Goal: Task Accomplishment & Management: Use online tool/utility

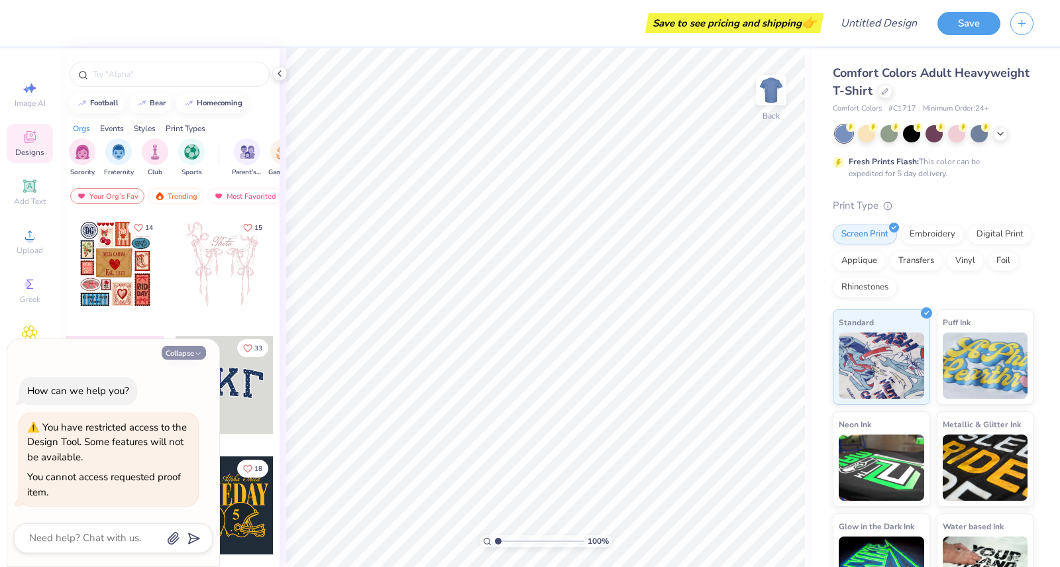
click at [177, 350] on button "Collapse" at bounding box center [184, 353] width 44 height 14
type textarea "x"
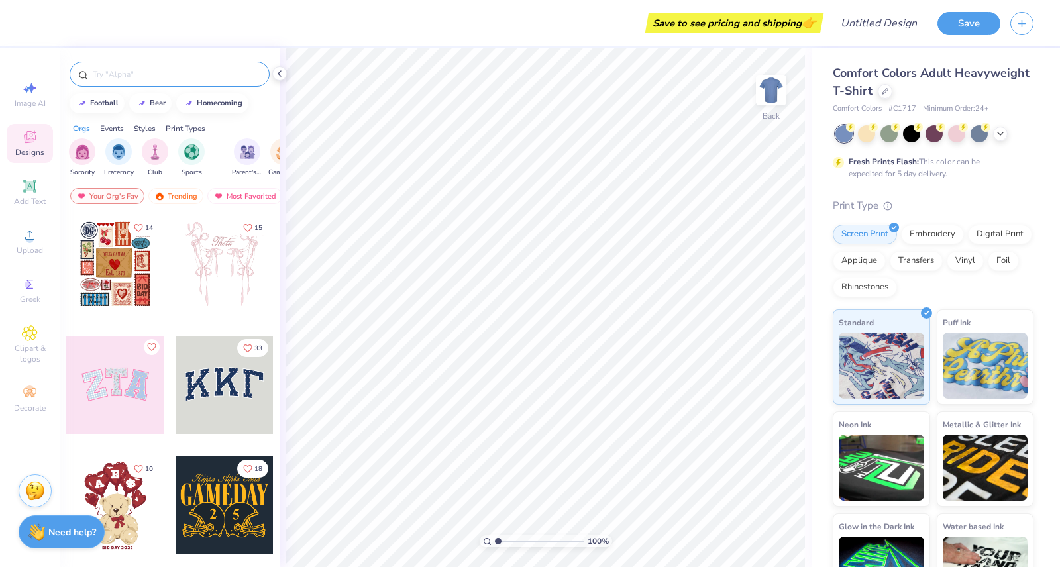
click at [144, 69] on input "text" at bounding box center [176, 74] width 170 height 13
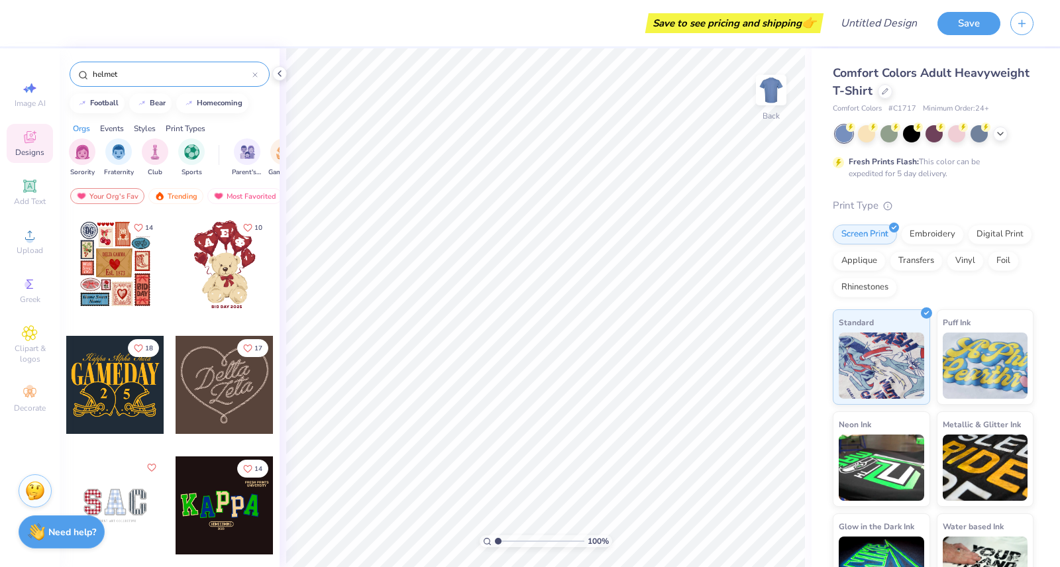
type input "helmet"
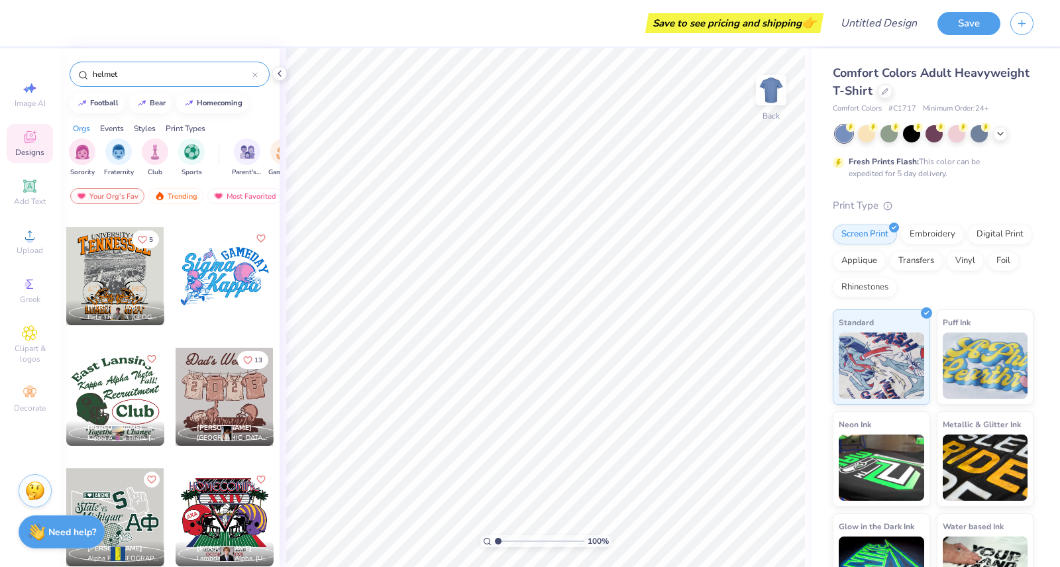
scroll to position [2139, 0]
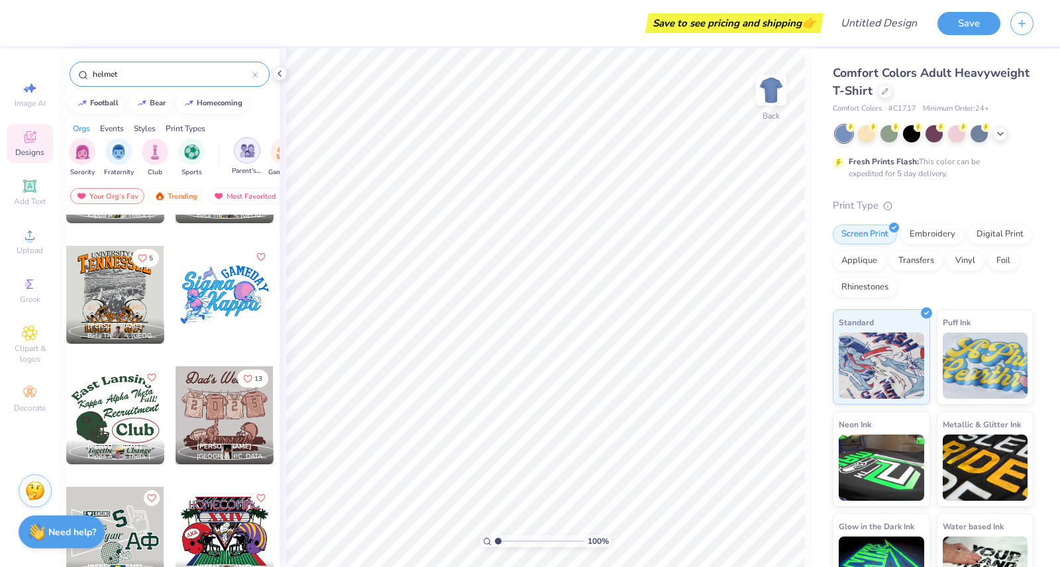
click at [248, 150] on img "filter for Parent's Weekend" at bounding box center [247, 150] width 15 height 15
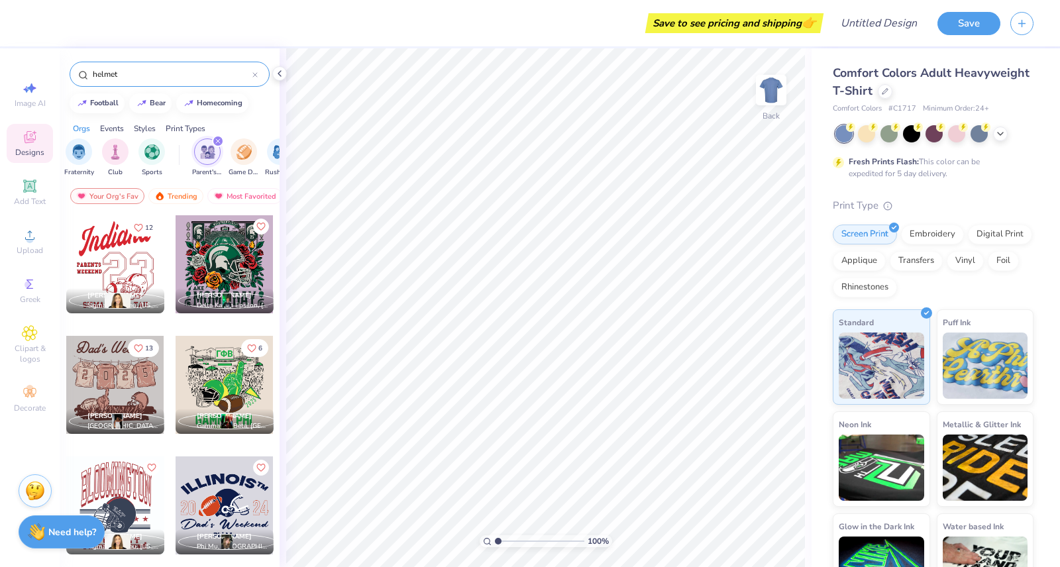
scroll to position [0, 57]
click at [229, 158] on div "filter for Game Day" at bounding box center [226, 151] width 26 height 26
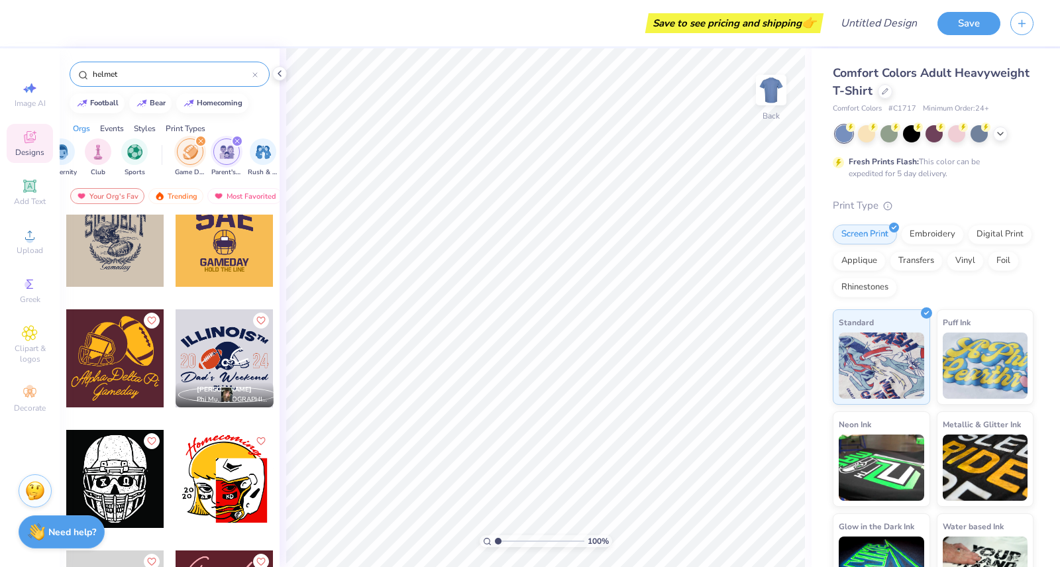
scroll to position [1406, 0]
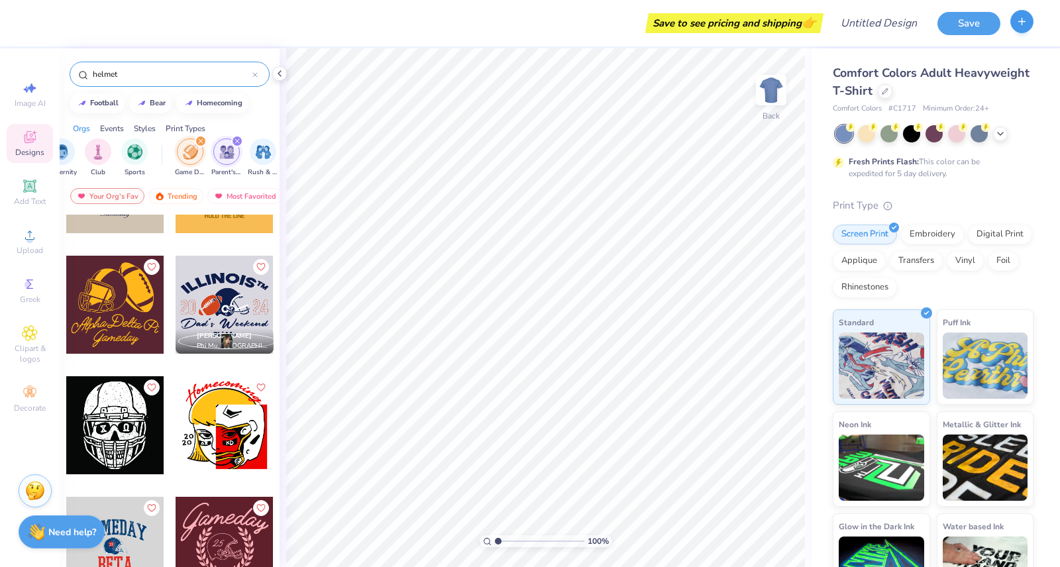
click at [1027, 32] on div at bounding box center [1021, 23] width 23 height 23
click at [1023, 20] on icon "button" at bounding box center [1021, 21] width 11 height 11
click at [1025, 23] on icon "button" at bounding box center [1021, 21] width 11 height 11
click at [1027, 23] on icon "button" at bounding box center [1021, 21] width 11 height 11
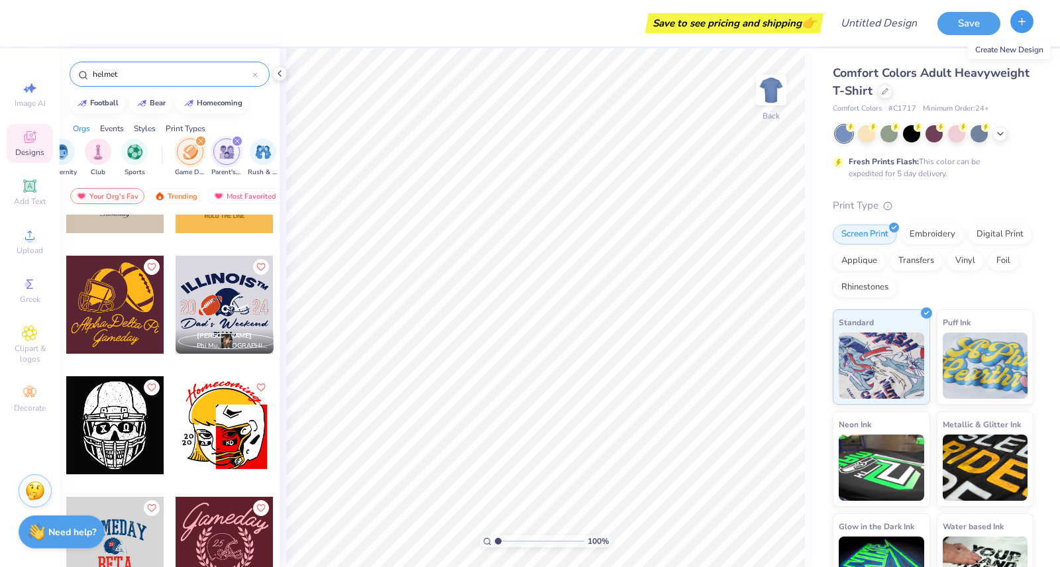
click at [1027, 23] on icon "button" at bounding box center [1021, 21] width 11 height 11
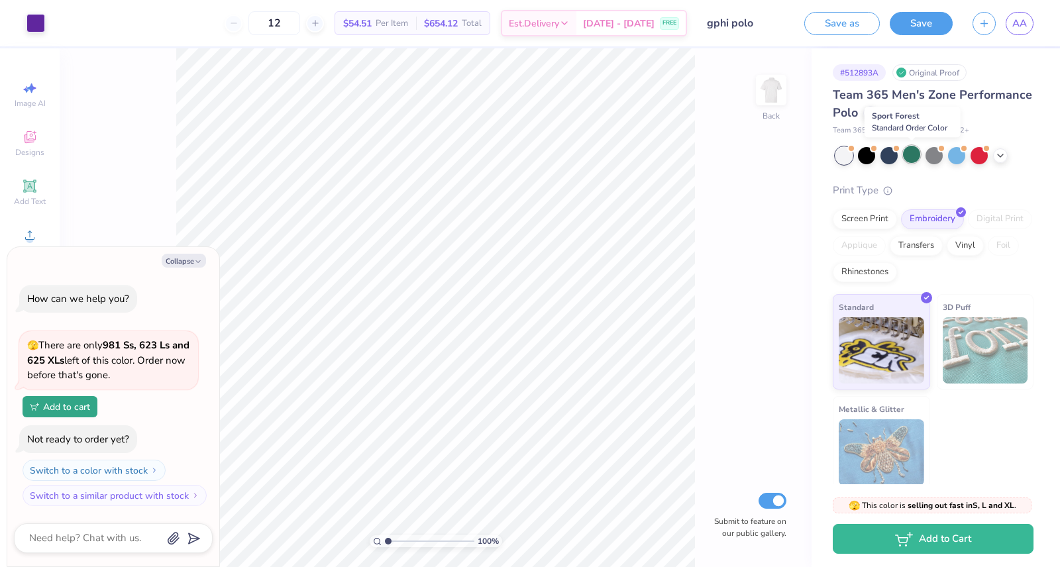
click at [909, 149] on div at bounding box center [911, 154] width 17 height 17
click at [1000, 154] on polyline at bounding box center [999, 154] width 5 height 3
click at [1025, 156] on polyline at bounding box center [1022, 154] width 5 height 3
click at [1000, 157] on icon at bounding box center [1000, 154] width 11 height 11
click at [913, 153] on div at bounding box center [911, 154] width 17 height 17
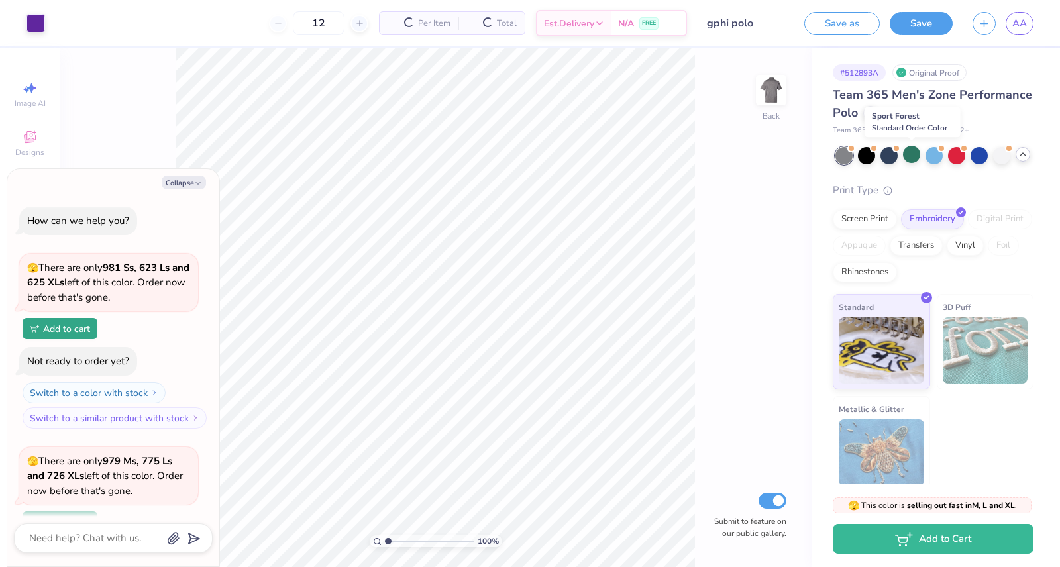
scroll to position [115, 0]
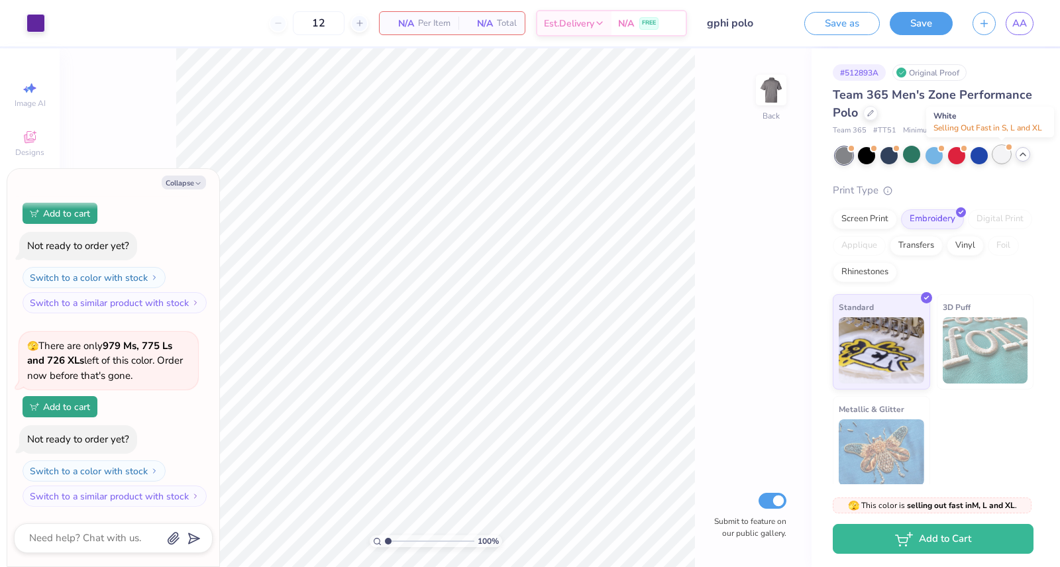
click at [1000, 156] on div at bounding box center [1001, 154] width 17 height 17
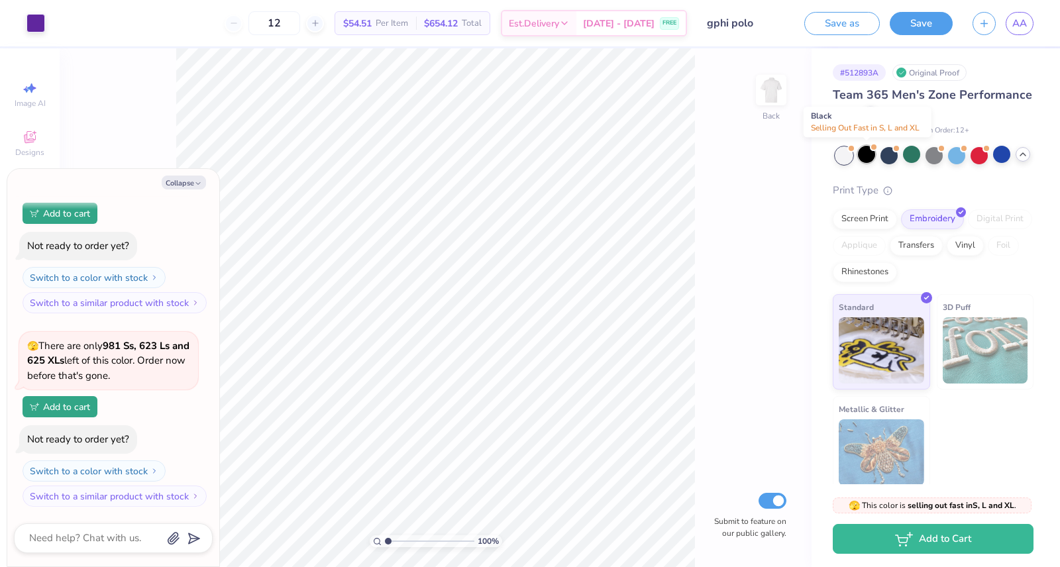
click at [872, 151] on div at bounding box center [866, 154] width 17 height 17
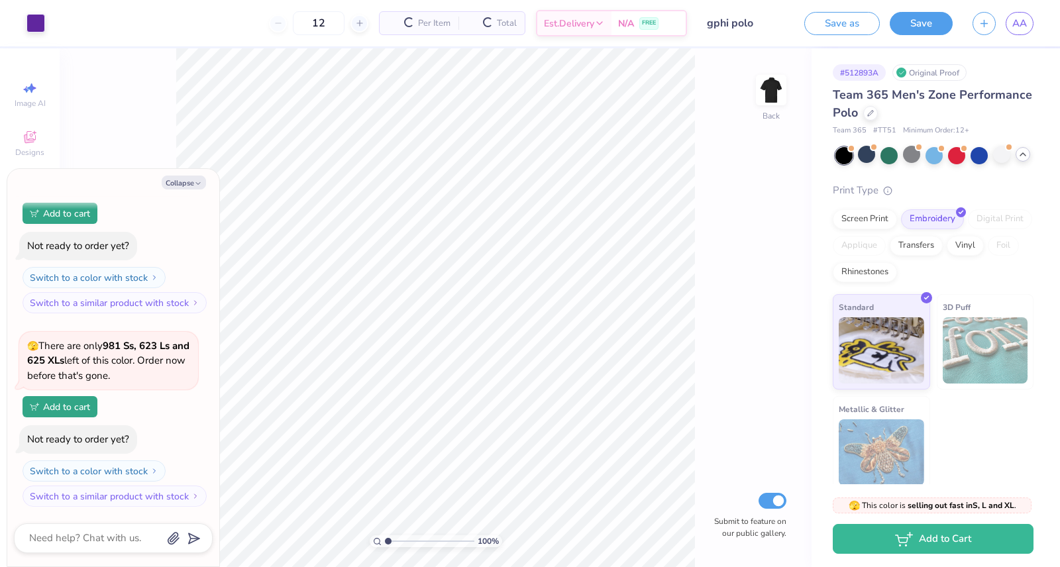
scroll to position [502, 0]
click at [1004, 152] on div at bounding box center [1001, 154] width 17 height 17
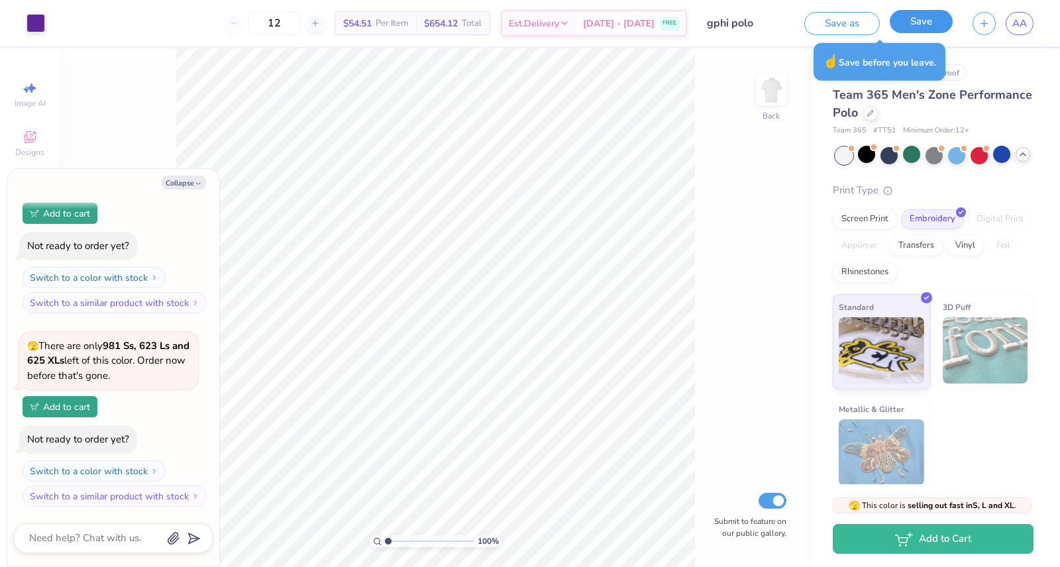
click at [915, 22] on button "Save" at bounding box center [920, 21] width 63 height 23
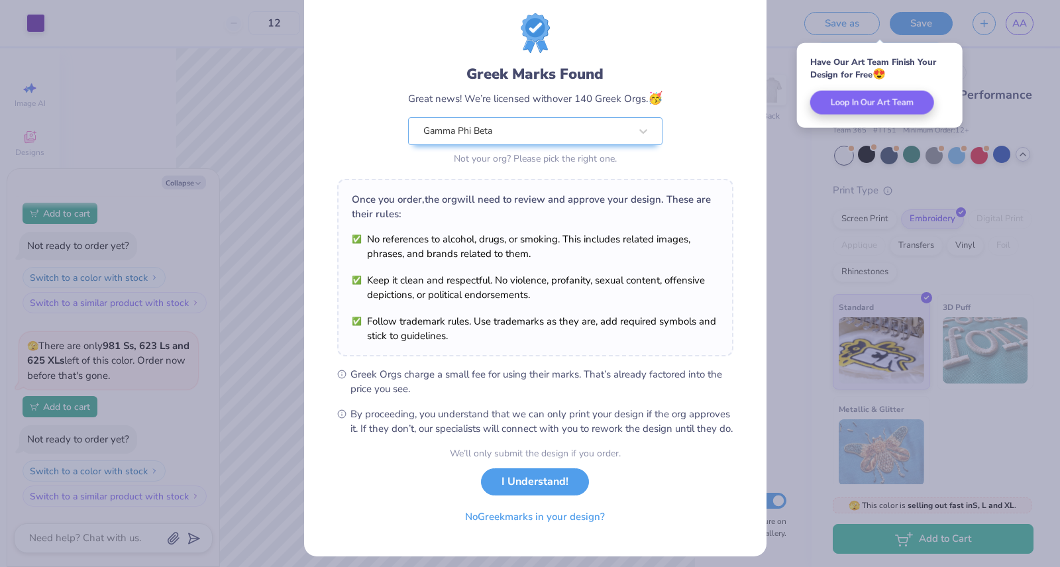
scroll to position [52, 0]
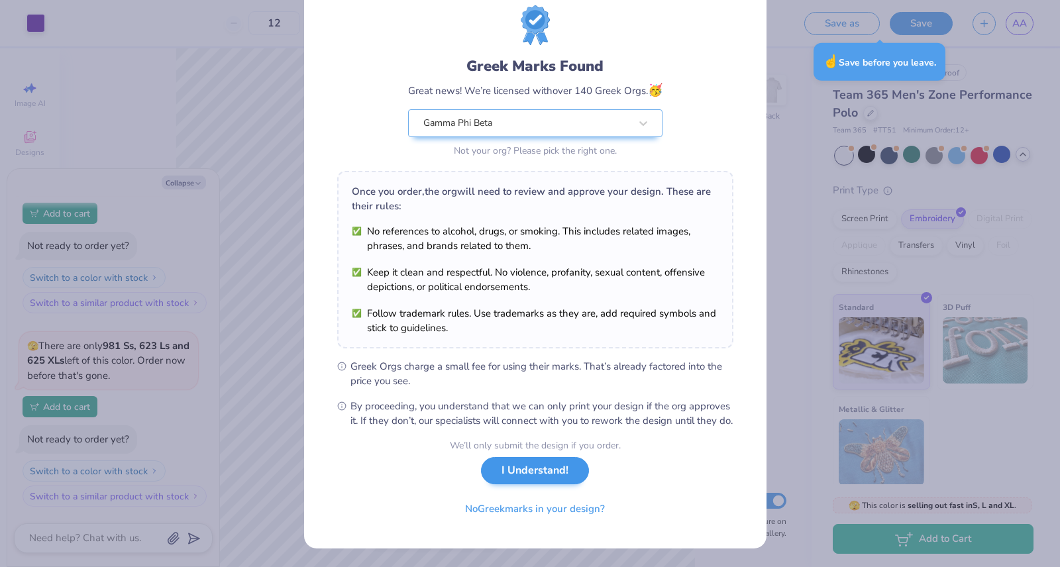
type textarea "x"
click at [543, 474] on button "I Understand!" at bounding box center [535, 470] width 108 height 27
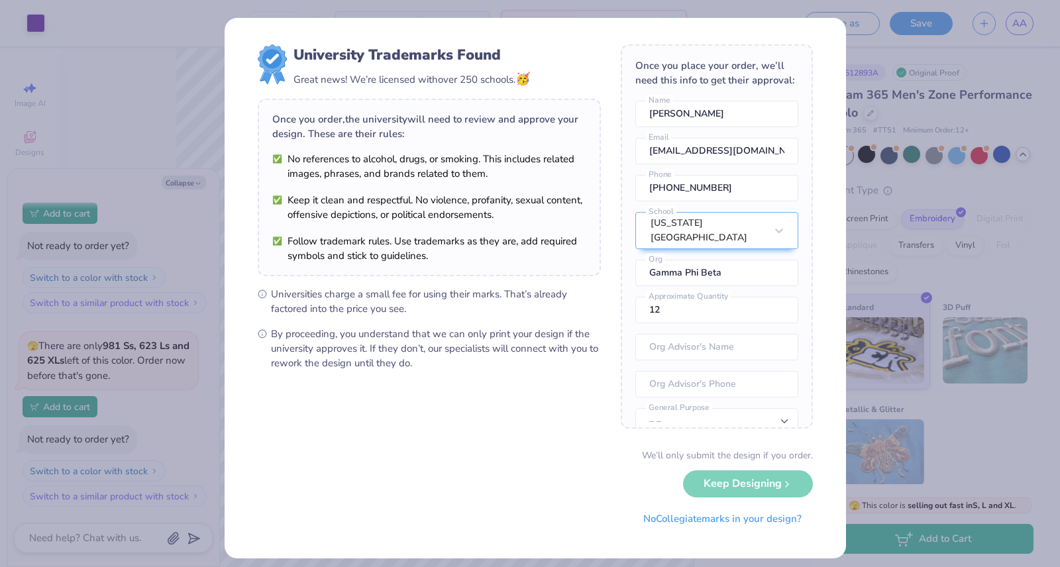
scroll to position [0, 0]
click at [823, 304] on div "University Trademarks Found Great news! We’re licensed with over 250 schools. 🥳…" at bounding box center [535, 288] width 621 height 540
click at [740, 491] on div "We’ll only submit the design if you order. Keep Designing No Collegiate marks i…" at bounding box center [535, 489] width 555 height 83
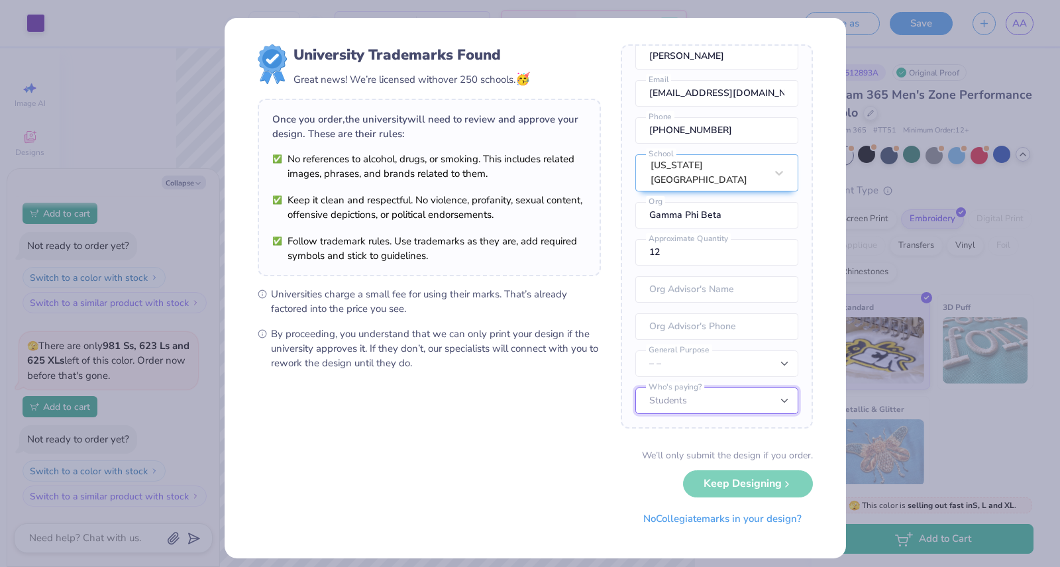
click at [706, 397] on select "Students University" at bounding box center [716, 400] width 163 height 26
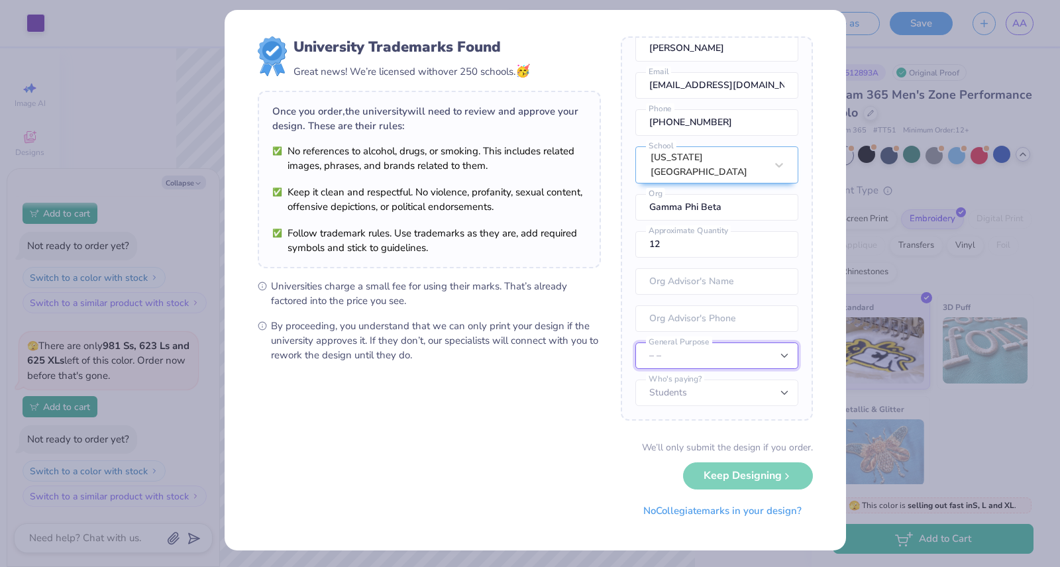
click at [711, 354] on select "– – Member apparel for registered Student Organization / Department / School Fu…" at bounding box center [716, 355] width 163 height 26
select select "Member apparel for registered Student Organization / Department / School"
click at [635, 342] on select "– – Member apparel for registered Student Organization / Department / School Fu…" at bounding box center [716, 355] width 163 height 26
click at [713, 325] on input "tel" at bounding box center [716, 318] width 163 height 26
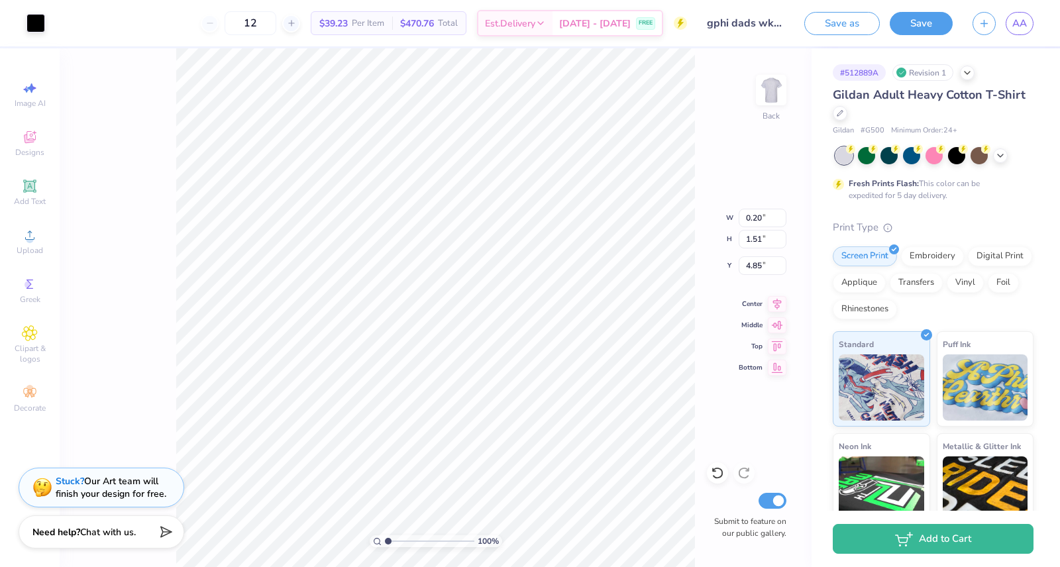
type input "0.87"
type input "3.09"
type input "3.03"
type input "0.46"
type input "3.21"
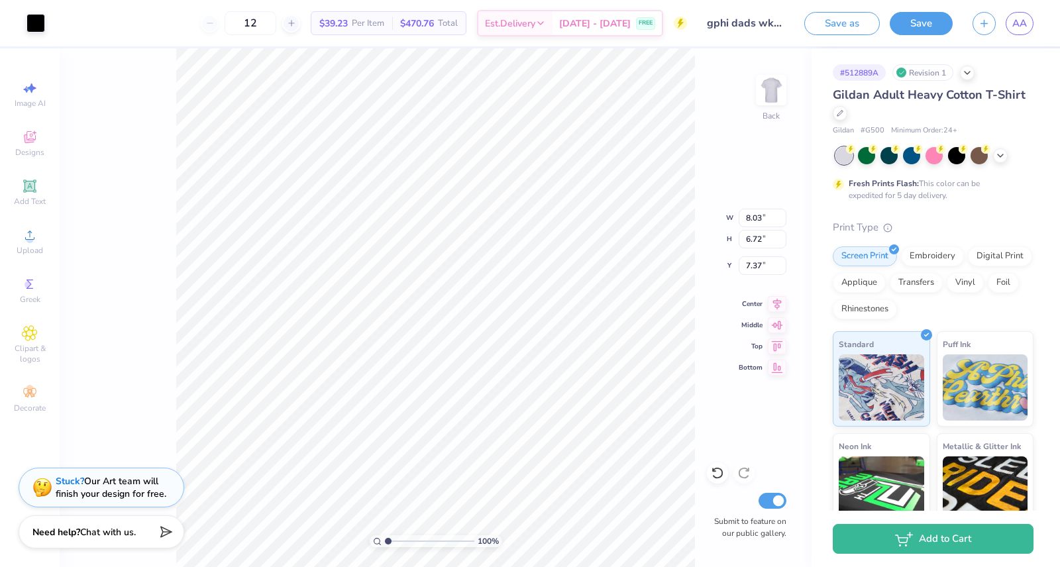
type input "3.01"
click at [32, 183] on icon at bounding box center [30, 186] width 10 height 10
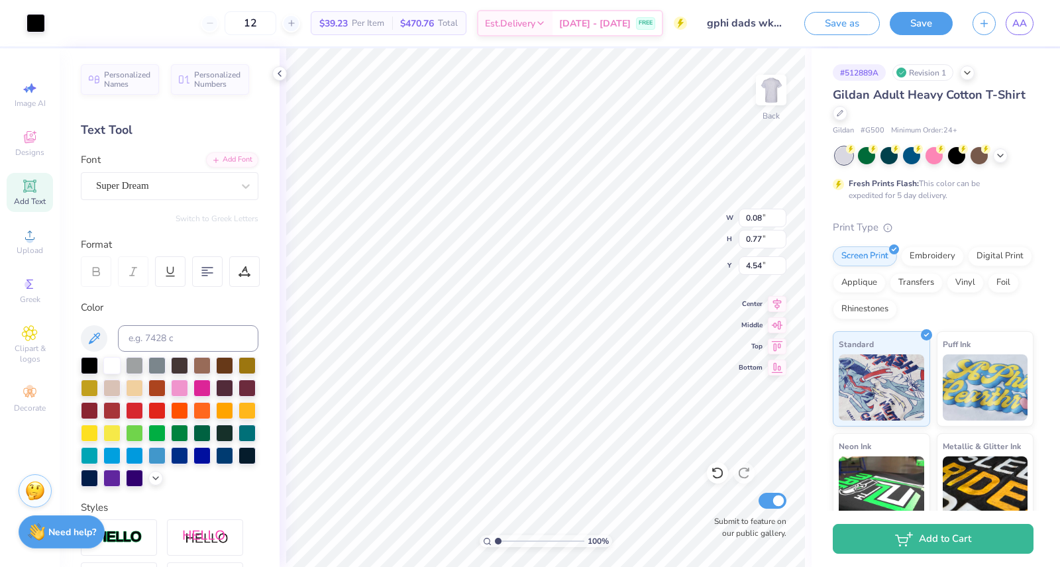
type input "0.78"
type input "3.16"
type input "3.12"
click at [36, 99] on span "Image AI" at bounding box center [30, 103] width 31 height 11
select select "4"
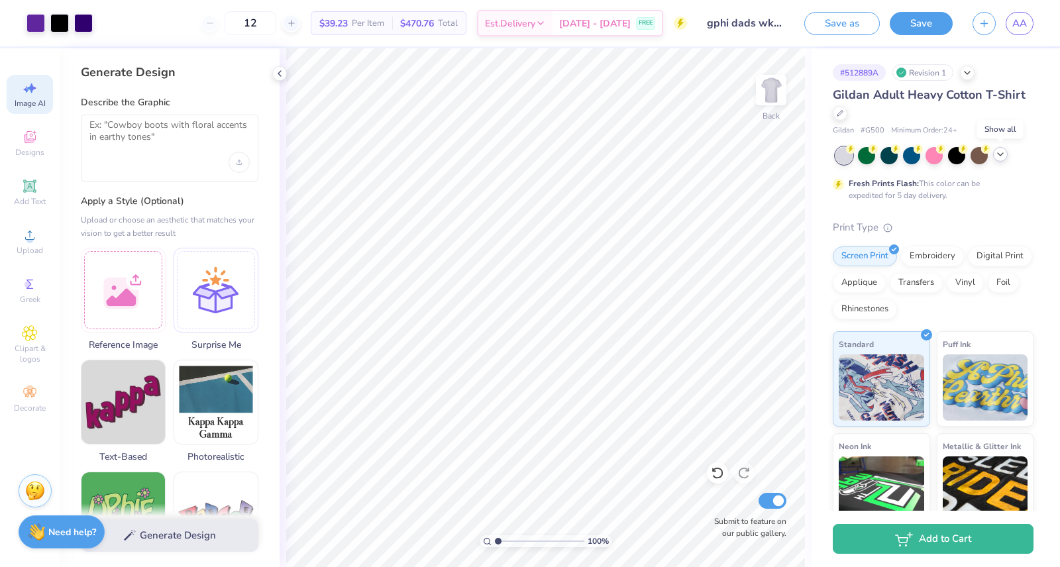
click at [1001, 152] on icon at bounding box center [1000, 154] width 11 height 11
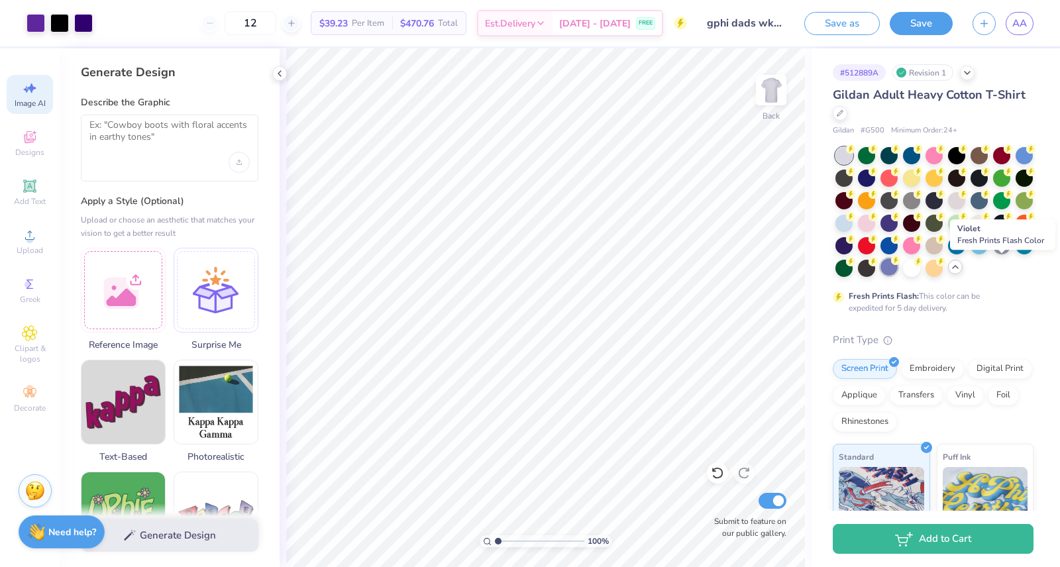
click at [897, 268] on div at bounding box center [888, 266] width 17 height 17
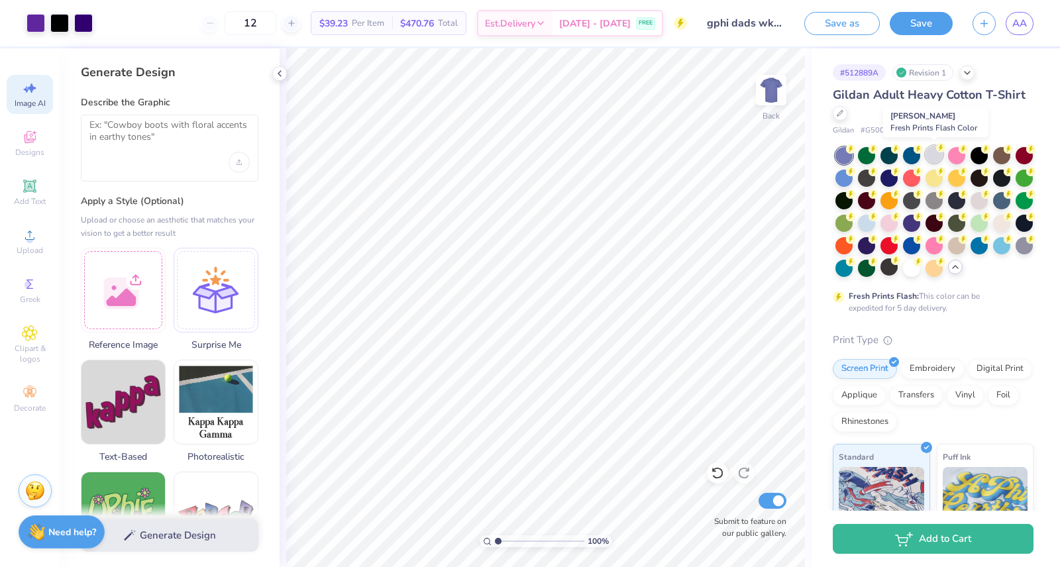
click at [938, 156] on div at bounding box center [933, 154] width 17 height 17
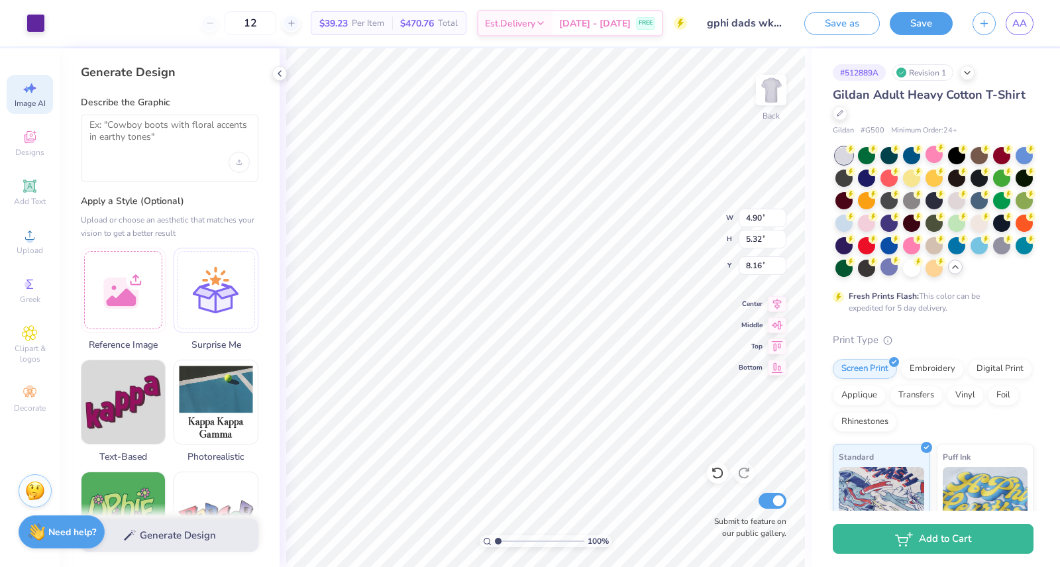
type input "6.16"
type input "5.40"
type input "7.48"
type input "8.03"
type input "6.72"
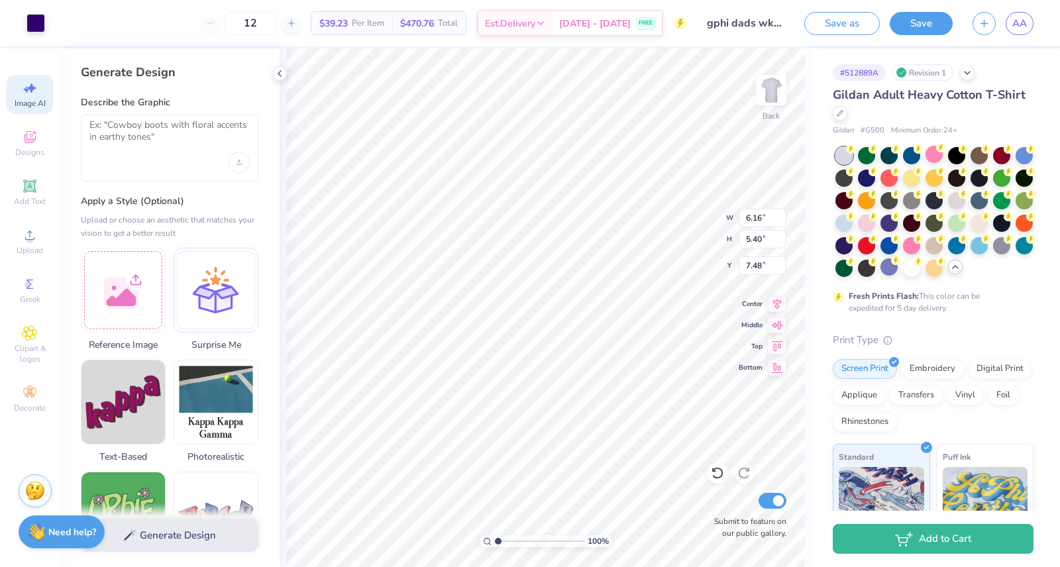
type input "7.37"
